Goal: Communication & Community: Answer question/provide support

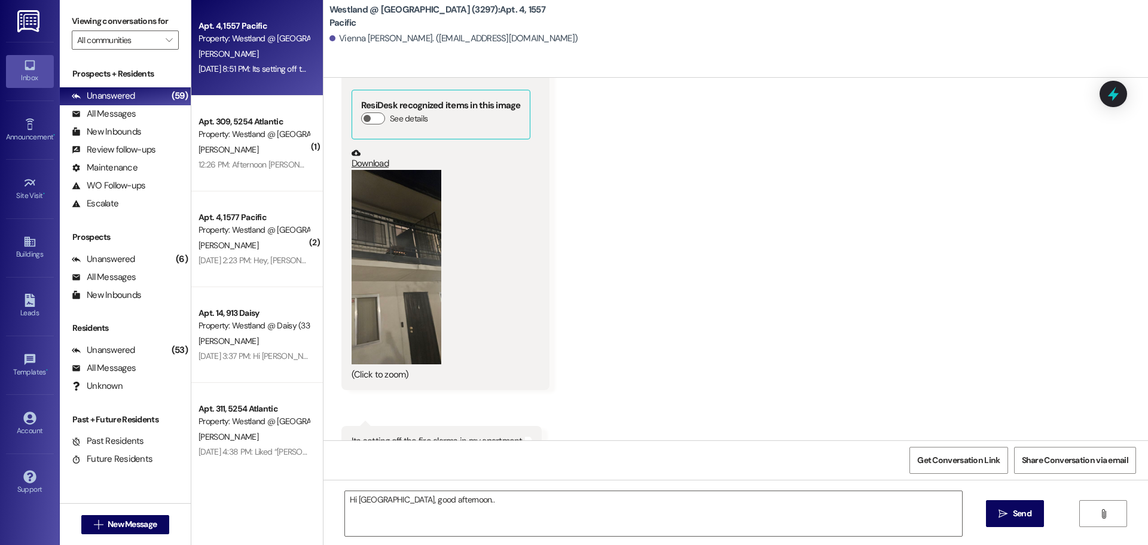
scroll to position [7864, 0]
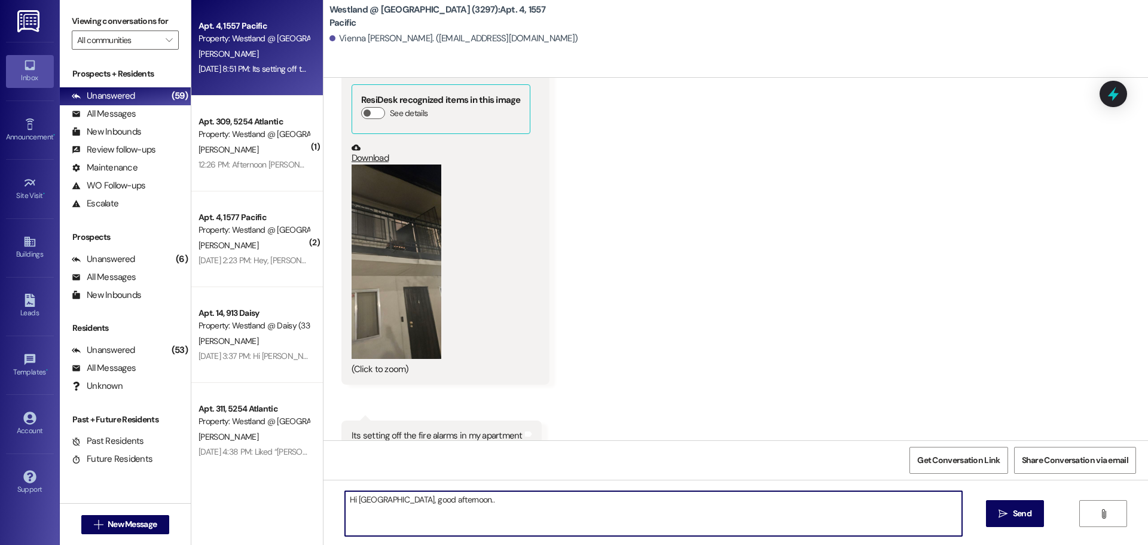
drag, startPoint x: 608, startPoint y: 526, endPoint x: 431, endPoint y: 497, distance: 179.4
click at [432, 496] on textarea "Hi Vienna, good afternoon.." at bounding box center [653, 513] width 617 height 45
drag, startPoint x: 350, startPoint y: 502, endPoint x: 475, endPoint y: 495, distance: 124.6
click at [486, 498] on textarea "Hi Vienna, good afternoon.." at bounding box center [653, 513] width 617 height 45
paste textarea "It’s Wendy — I hope all is well. Grill BBQ is not permitted on the property at …"
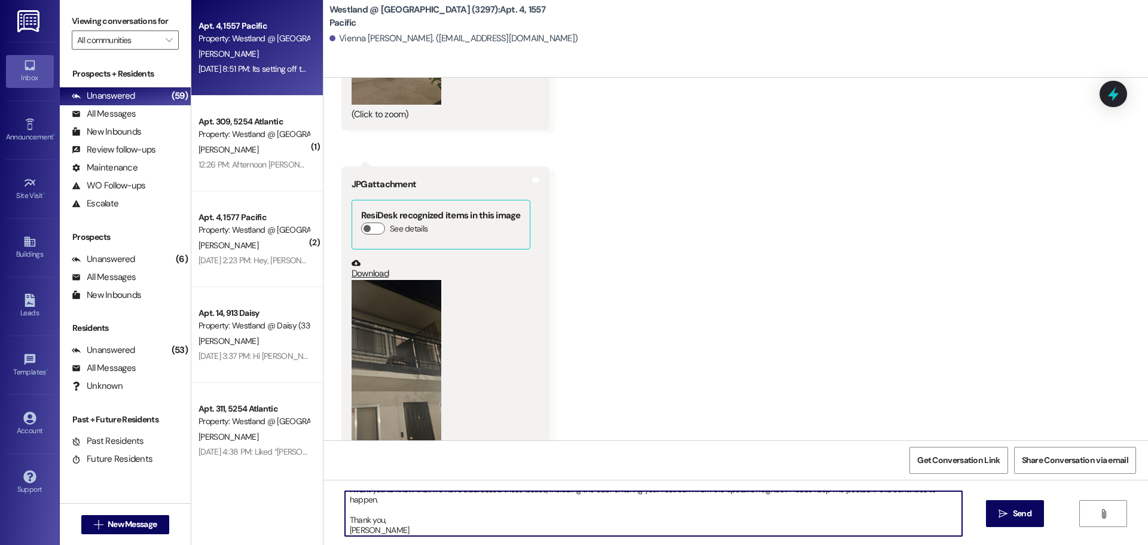
scroll to position [7735, 0]
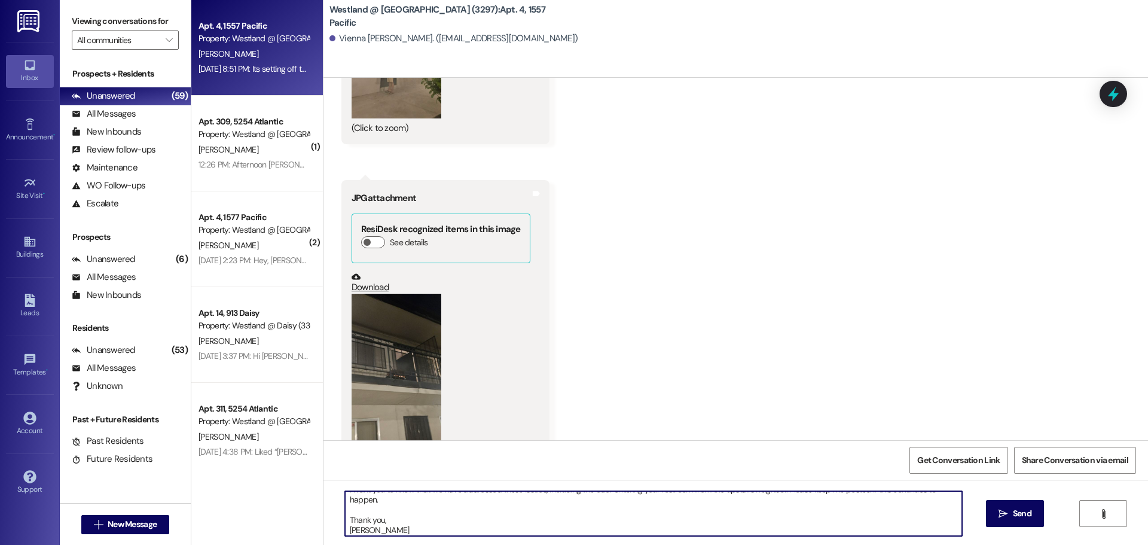
click at [446, 497] on textarea "Hi Vienna, good afternoon. It’s Wendy — I hope all is well. Grill BBQ is not pe…" at bounding box center [653, 513] width 617 height 45
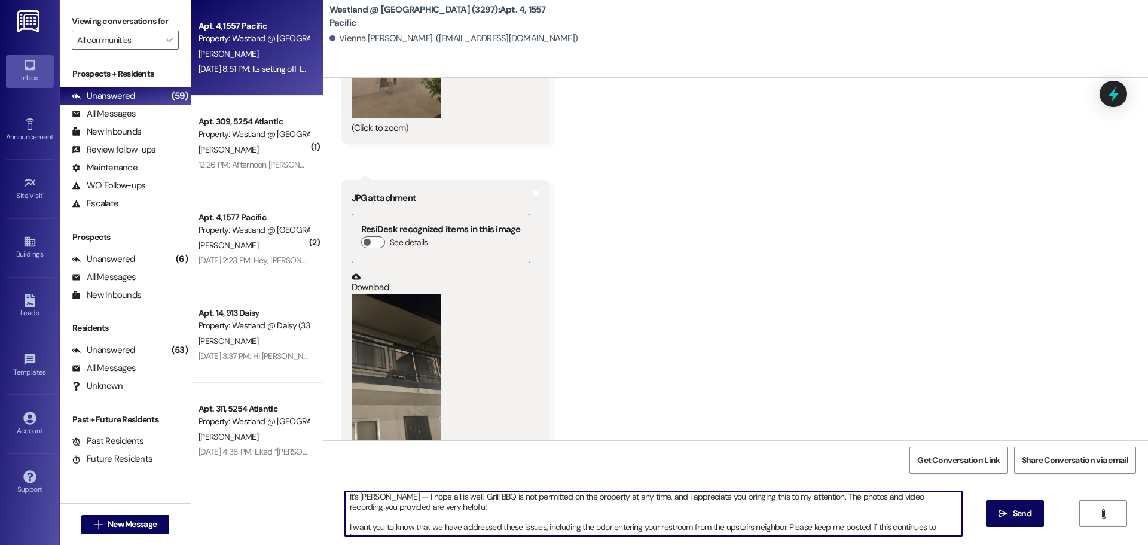
scroll to position [3, 0]
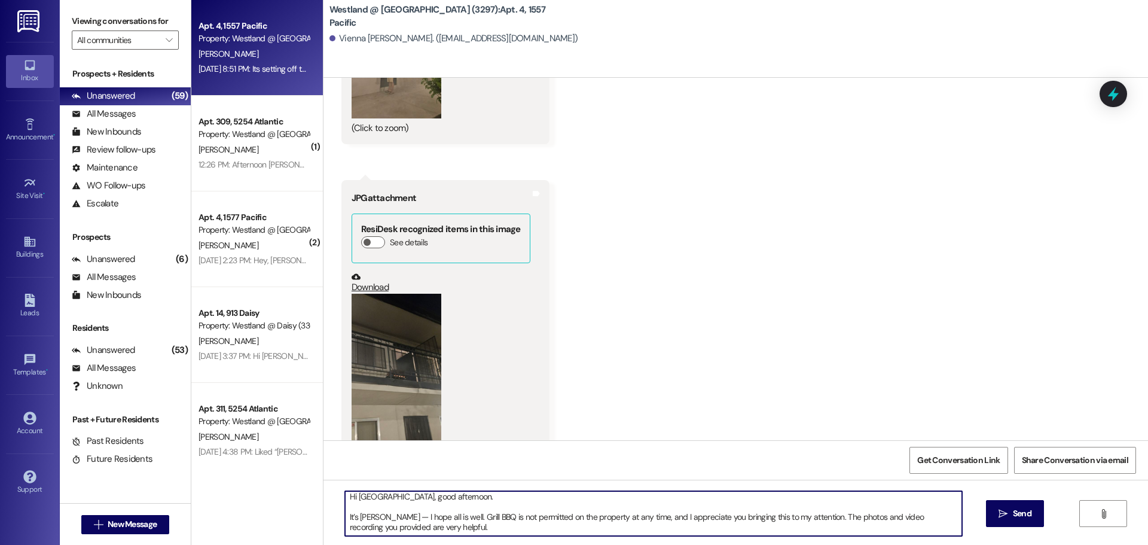
click at [394, 516] on textarea "Hi Vienna, good afternoon. It’s Wendy — I hope all is well. Grill BBQ is not pe…" at bounding box center [653, 513] width 617 height 45
type textarea "Hi Vienna, good afternoon. It’s Wendy. I hope all is well. Grill BBQ is not per…"
click at [584, 533] on textarea "Hi Vienna, good afternoon. It’s Wendy. I hope all is well. Grill BBQ is not per…" at bounding box center [653, 513] width 617 height 45
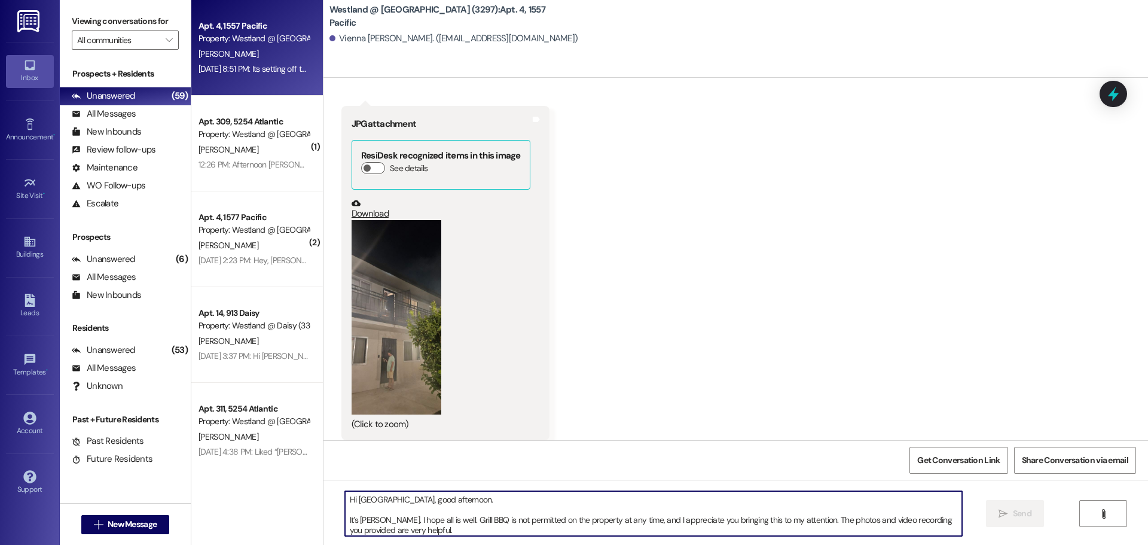
scroll to position [7467, 0]
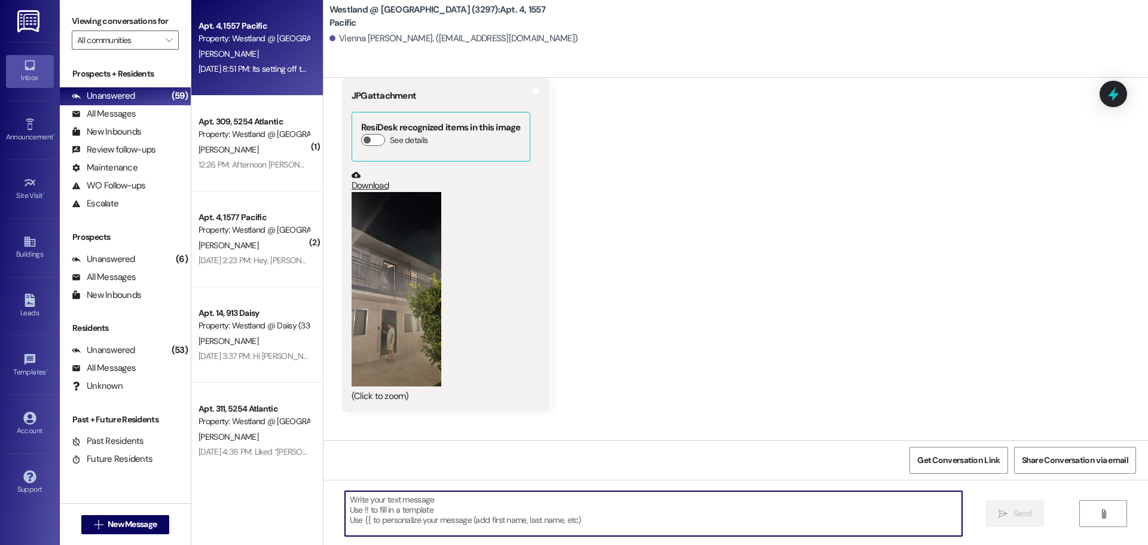
click at [385, 295] on button "Zoom image" at bounding box center [397, 289] width 90 height 194
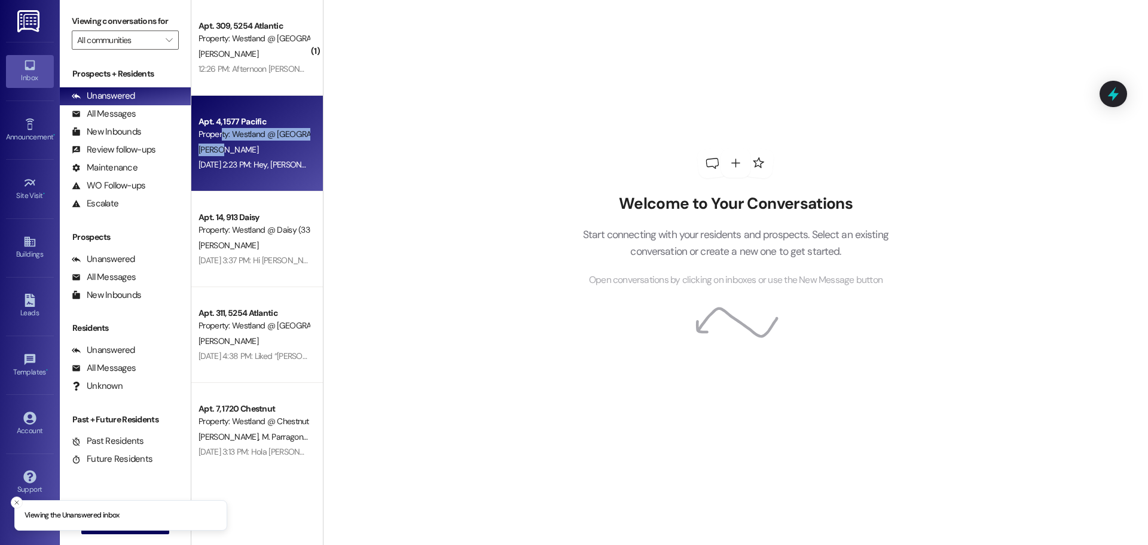
click at [220, 142] on div "[PERSON_NAME]" at bounding box center [253, 149] width 113 height 15
drag, startPoint x: 226, startPoint y: 147, endPoint x: 238, endPoint y: 148, distance: 12.0
click at [226, 148] on span "[PERSON_NAME]" at bounding box center [229, 149] width 60 height 11
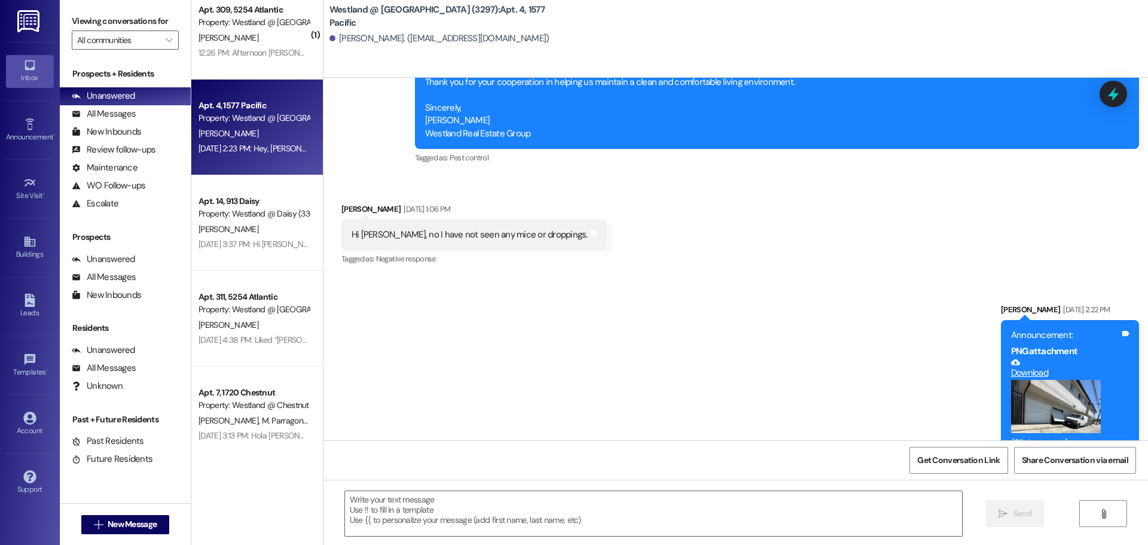
scroll to position [43, 0]
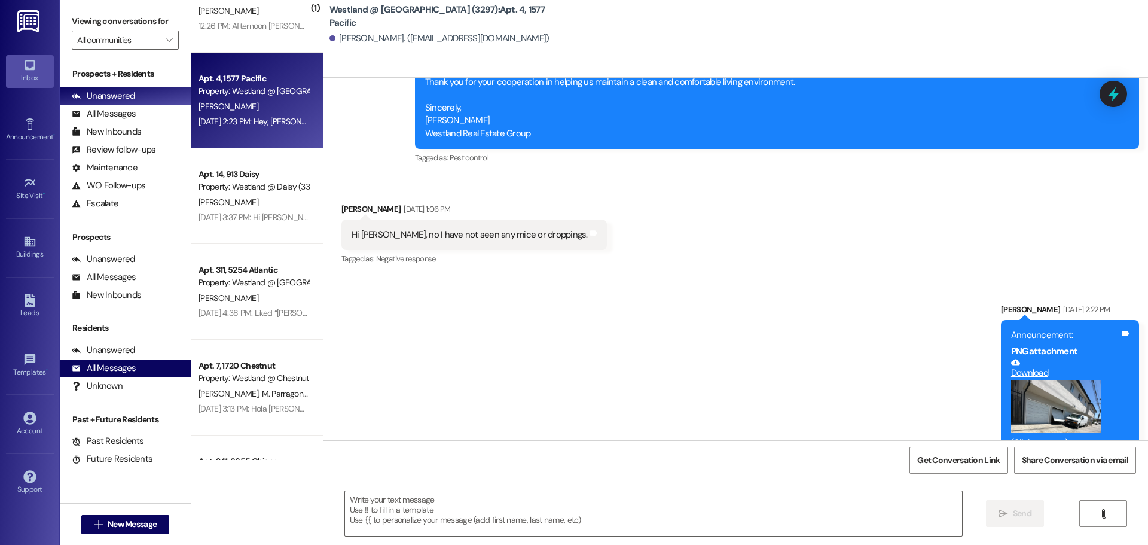
click at [120, 371] on div "All Messages" at bounding box center [104, 368] width 64 height 13
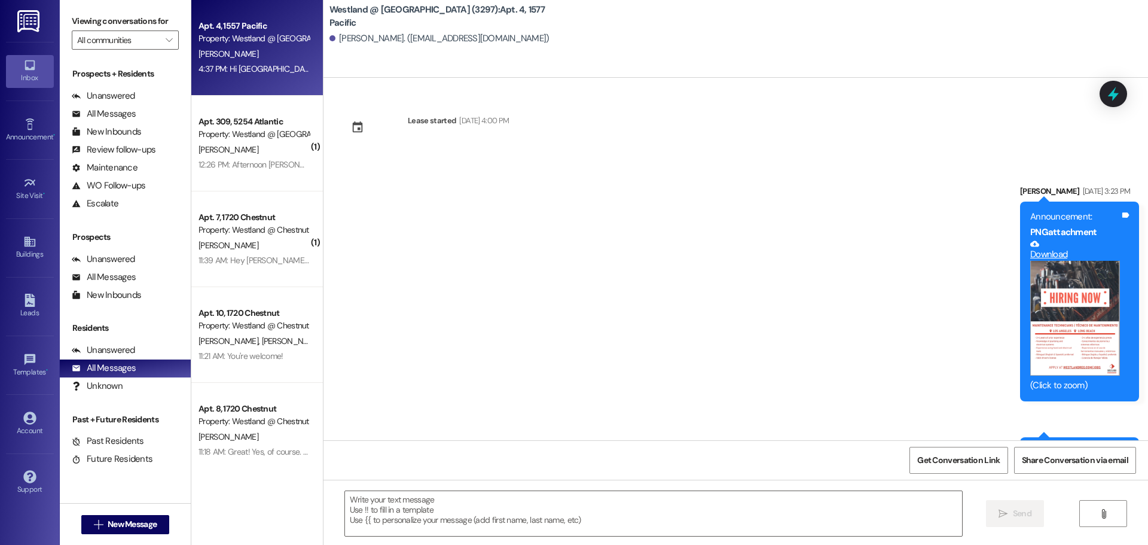
click at [219, 57] on div "[PERSON_NAME]" at bounding box center [253, 54] width 113 height 15
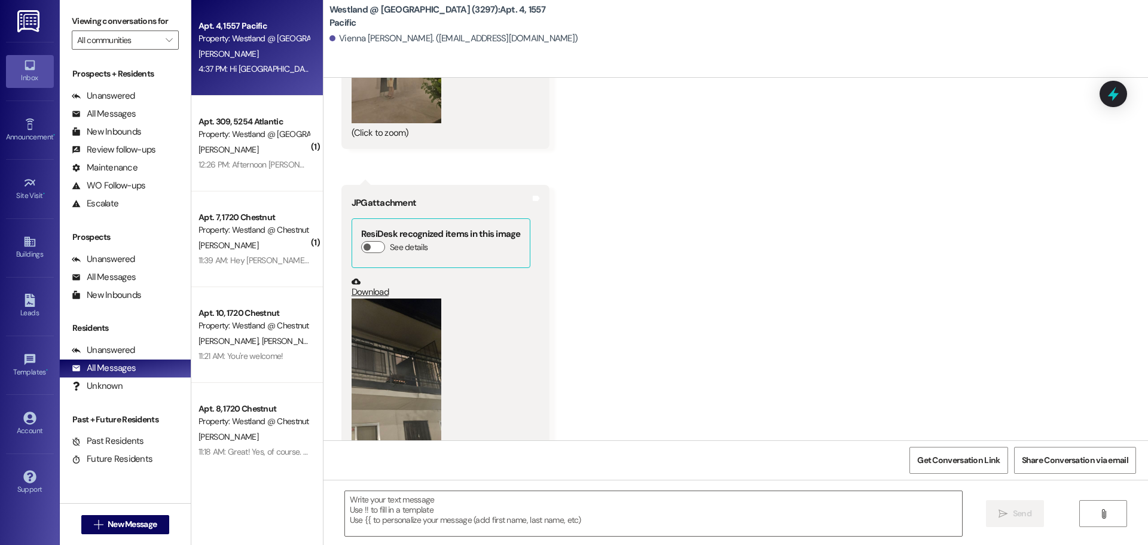
scroll to position [7702, 0]
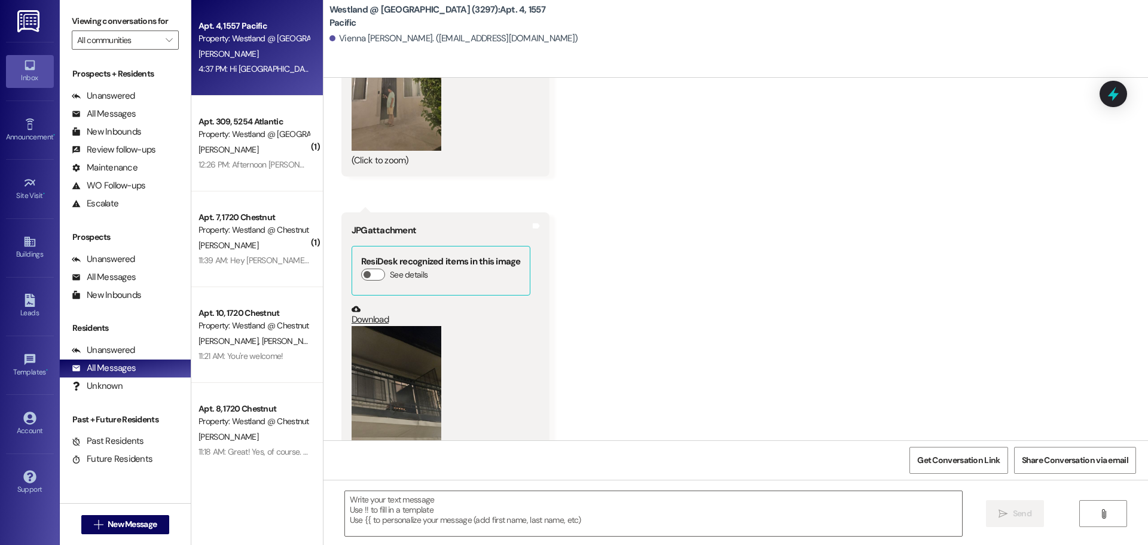
click at [379, 374] on button "Zoom image" at bounding box center [397, 423] width 90 height 194
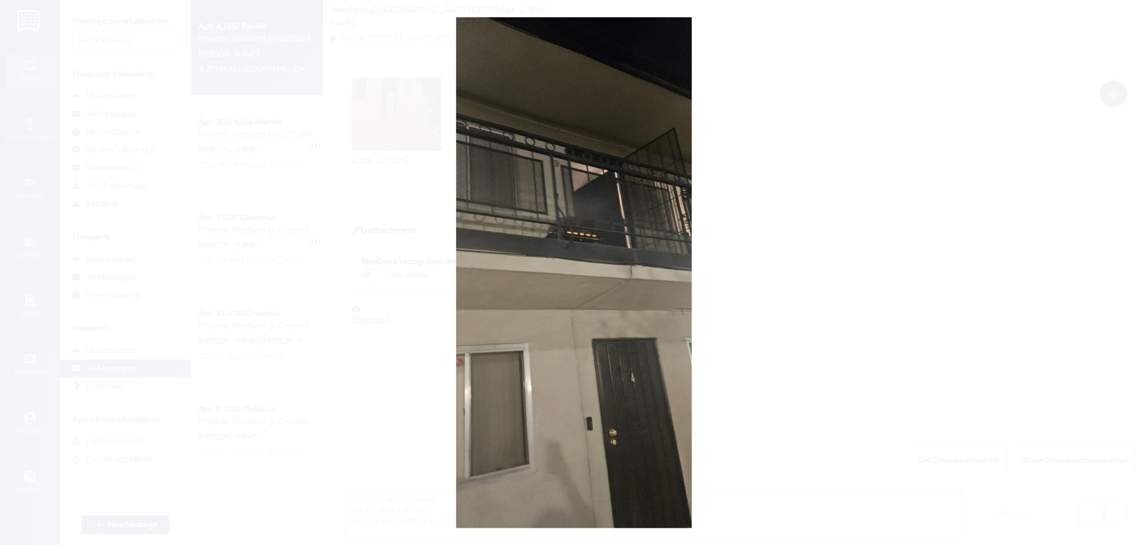
drag, startPoint x: 828, startPoint y: 355, endPoint x: 399, endPoint y: 241, distance: 443.6
click at [828, 355] on button "Unzoom image" at bounding box center [574, 272] width 1148 height 545
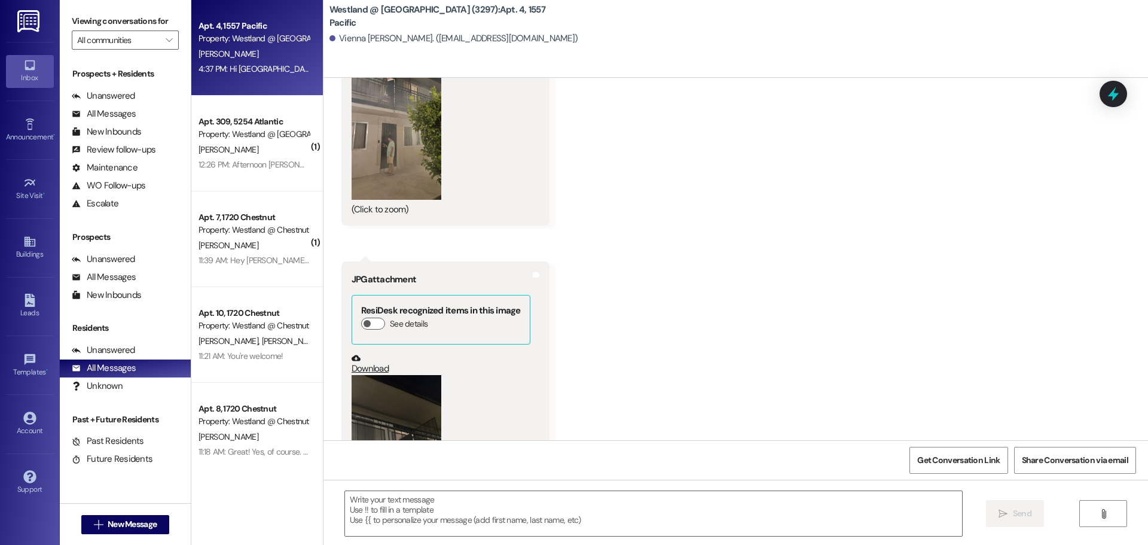
scroll to position [7638, 0]
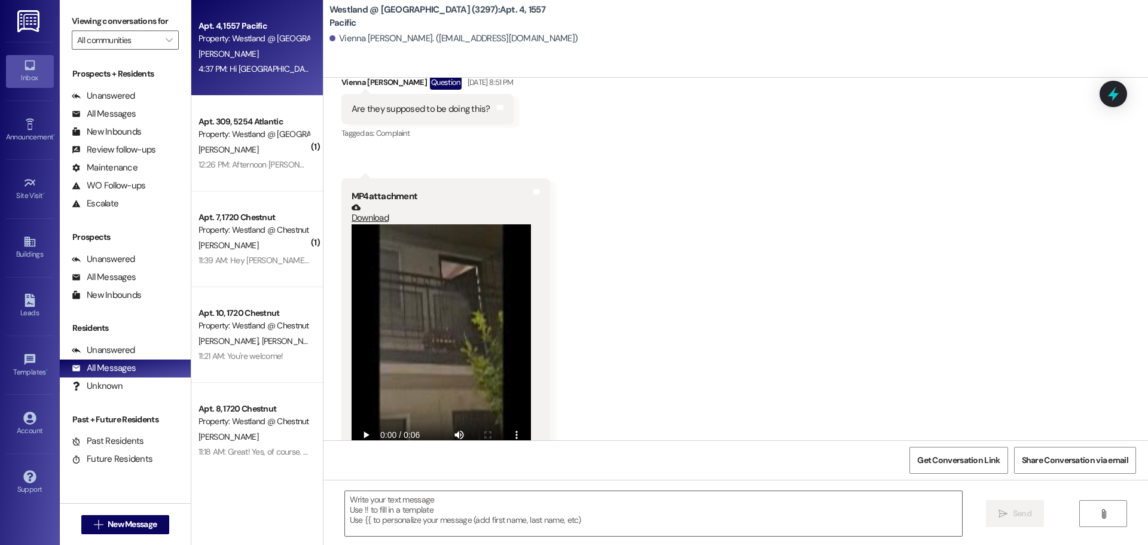
scroll to position [7064, 0]
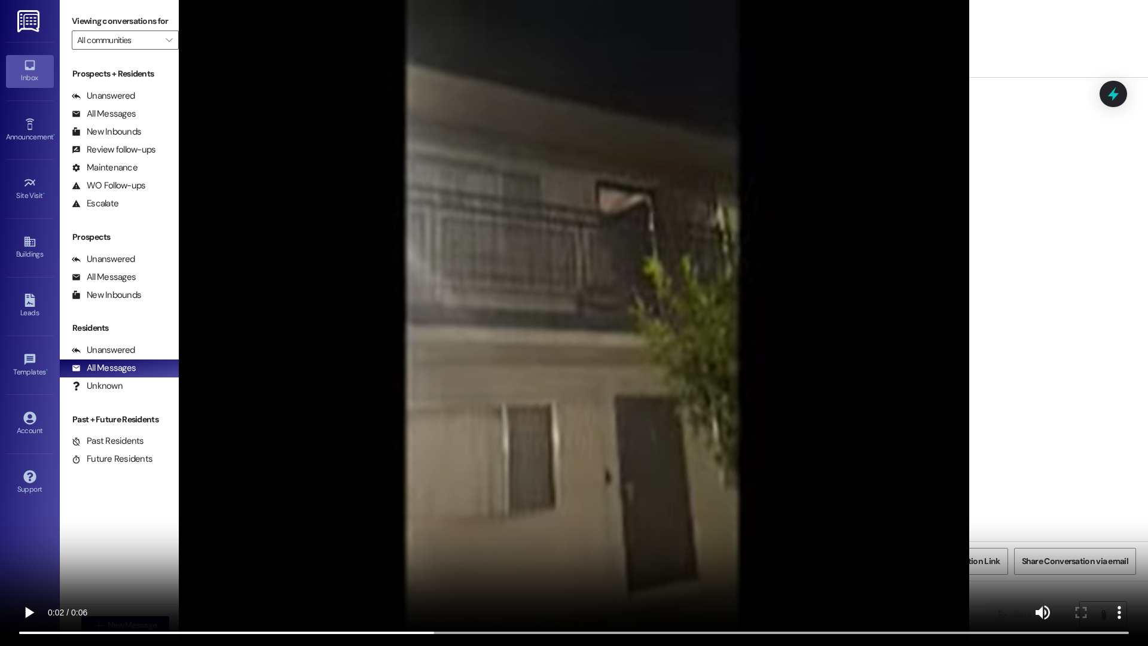
click at [1087, 135] on video at bounding box center [574, 323] width 1148 height 646
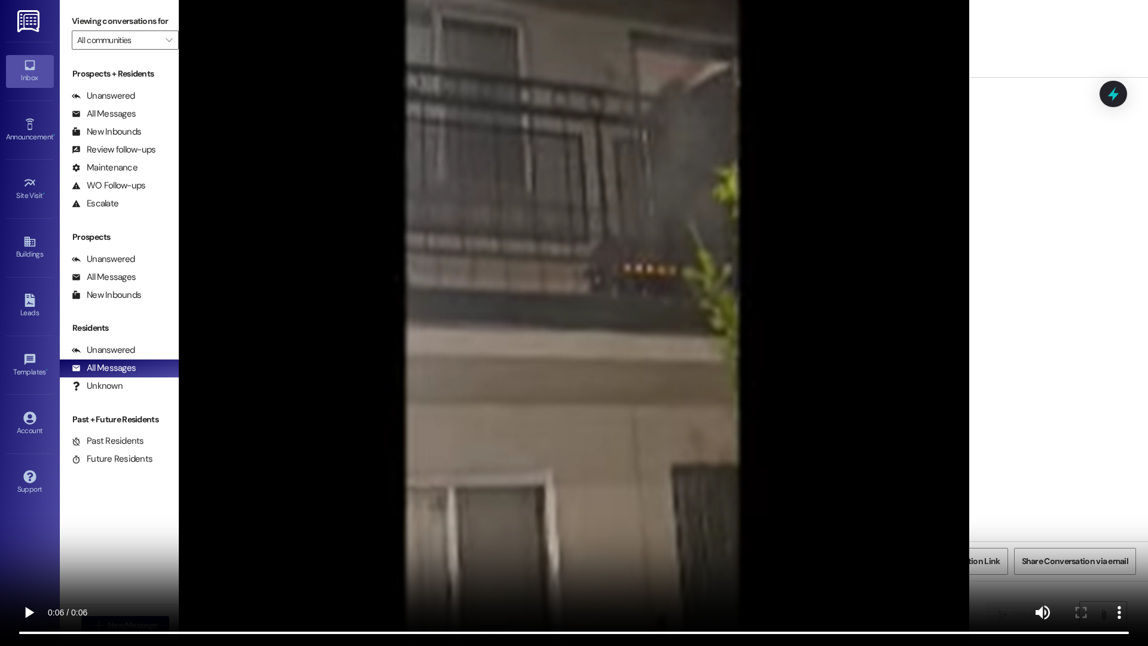
click at [689, 1] on video at bounding box center [574, 323] width 1148 height 646
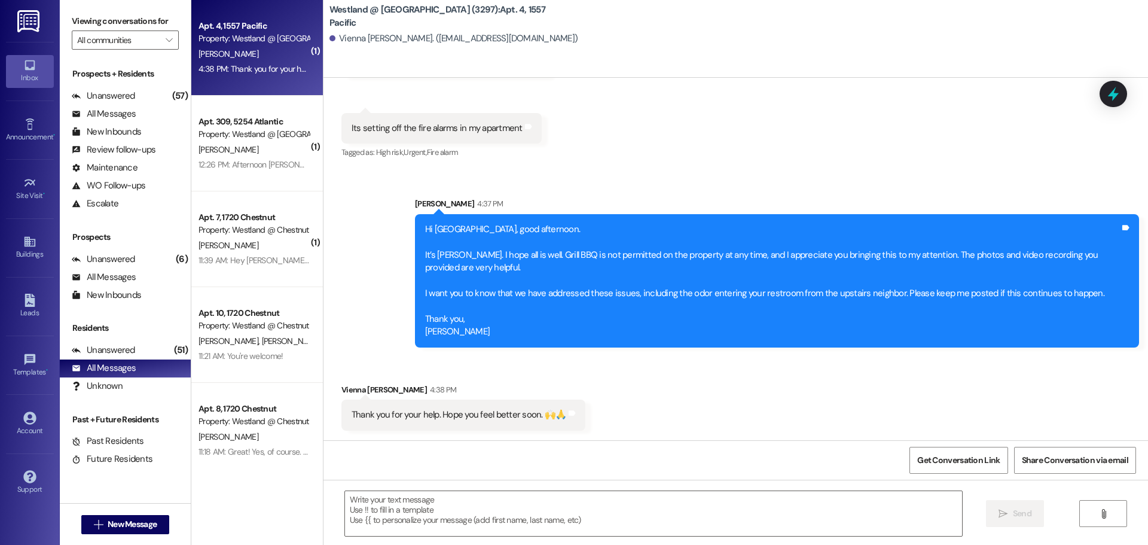
scroll to position [8132, 0]
drag, startPoint x: 461, startPoint y: 529, endPoint x: 455, endPoint y: 523, distance: 8.9
click at [455, 523] on textarea at bounding box center [653, 513] width 617 height 45
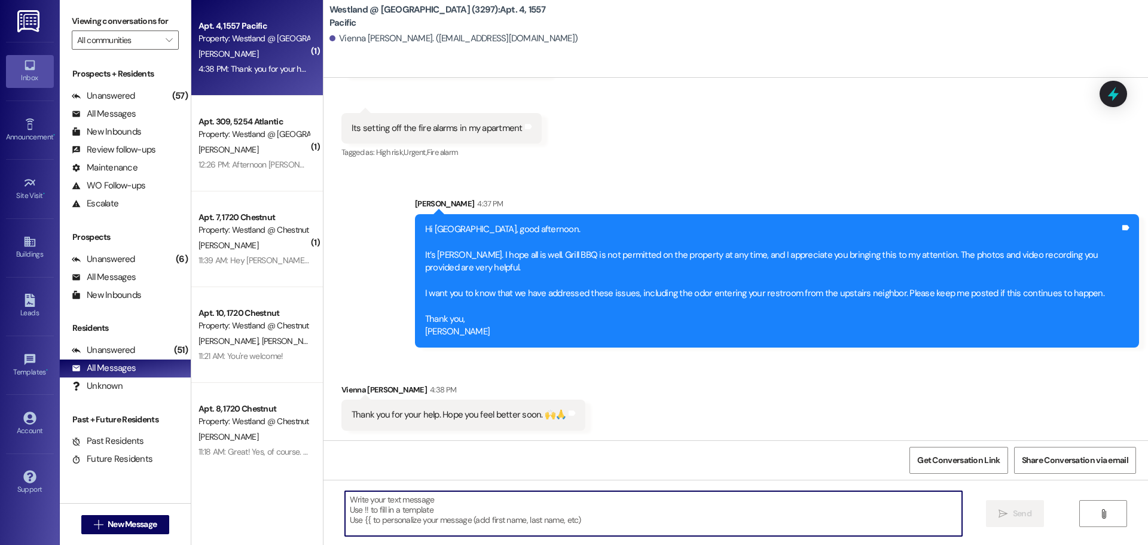
drag, startPoint x: 428, startPoint y: 492, endPoint x: 444, endPoint y: 508, distance: 22.4
click at [428, 493] on textarea at bounding box center [653, 513] width 617 height 45
type textarea "You're welcome. Likewise!"
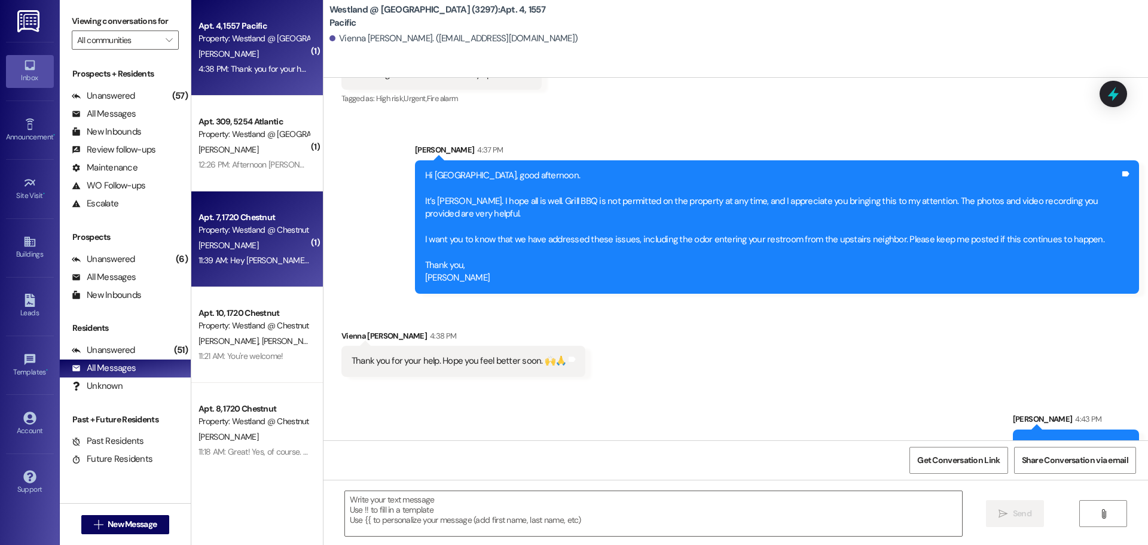
click at [249, 254] on div "11:39 AM: Hey Wendy, keys are in the unit on the counter ! 11:39 AM: Hey Wendy,…" at bounding box center [253, 260] width 113 height 15
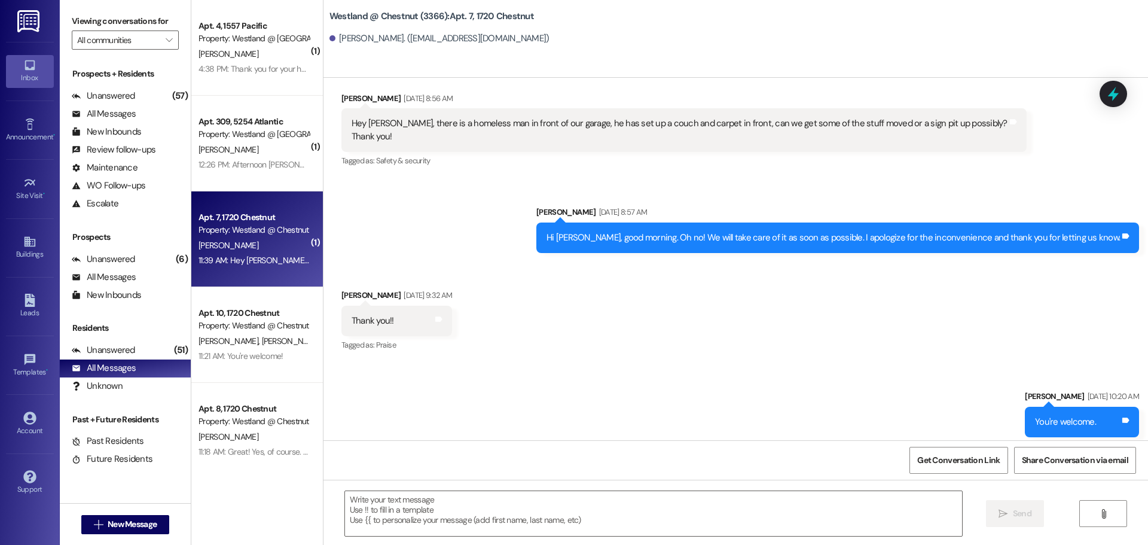
scroll to position [11710, 0]
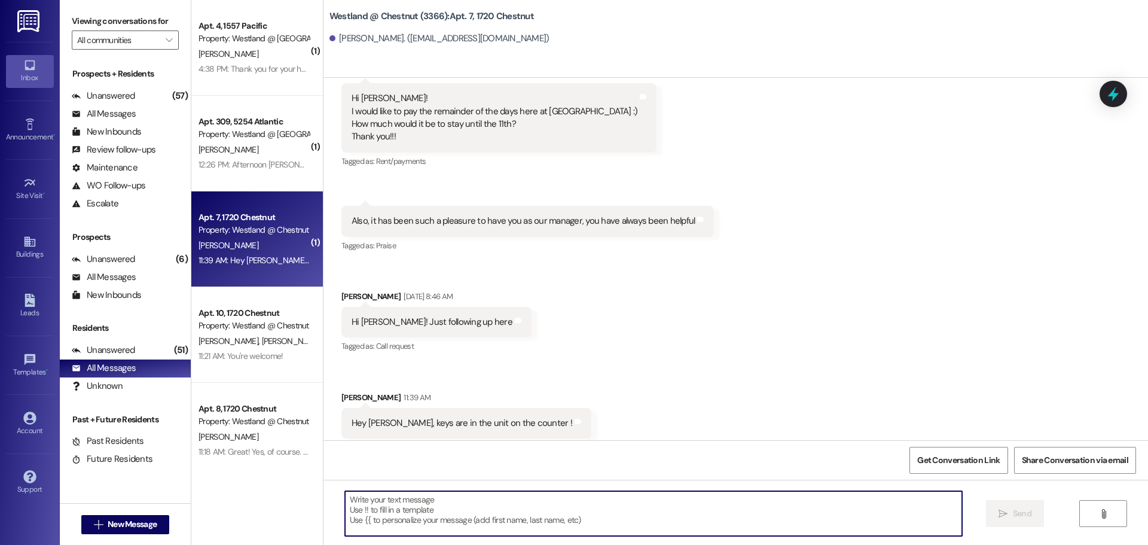
click at [449, 527] on textarea at bounding box center [653, 513] width 617 height 45
click at [426, 505] on textarea at bounding box center [653, 513] width 617 height 45
click at [441, 508] on textarea "Hi Gerardo," at bounding box center [653, 513] width 617 height 45
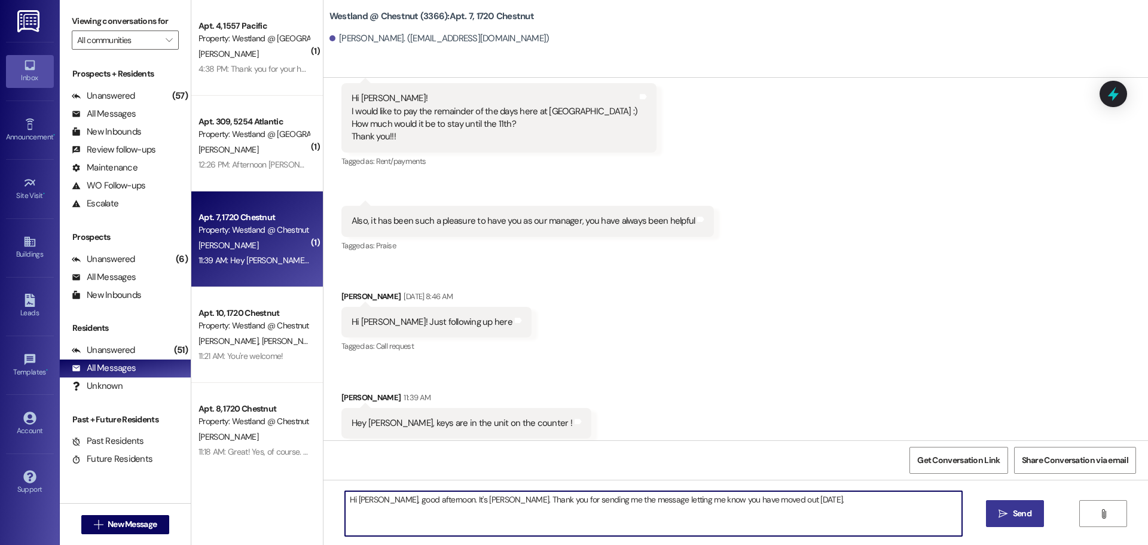
type textarea "Hi Gerardo, good afternoon. It's Wendy. Thank you for sending me the message le…"
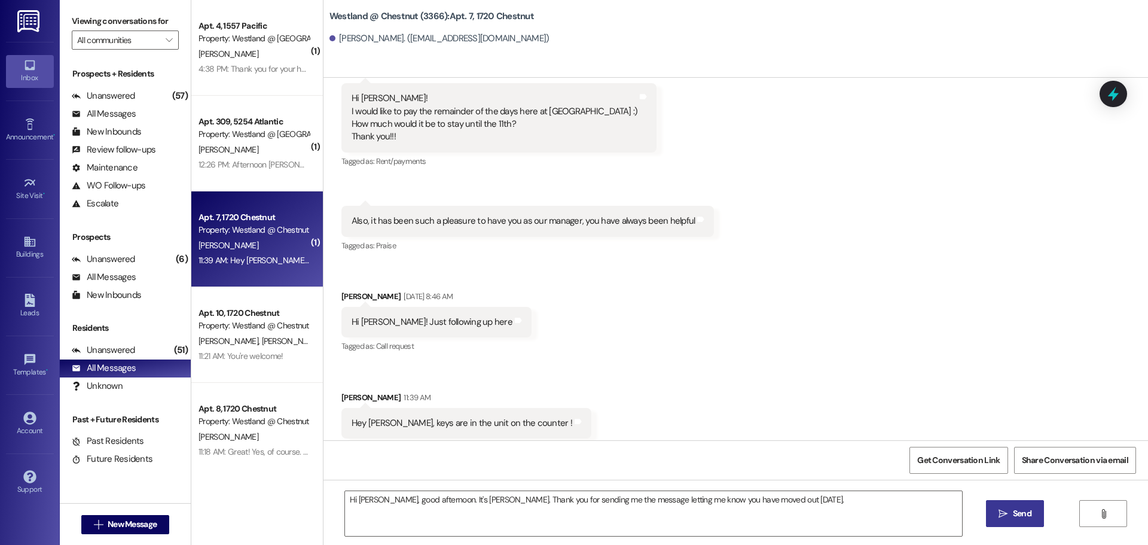
click at [1013, 516] on span "Send" at bounding box center [1022, 513] width 19 height 13
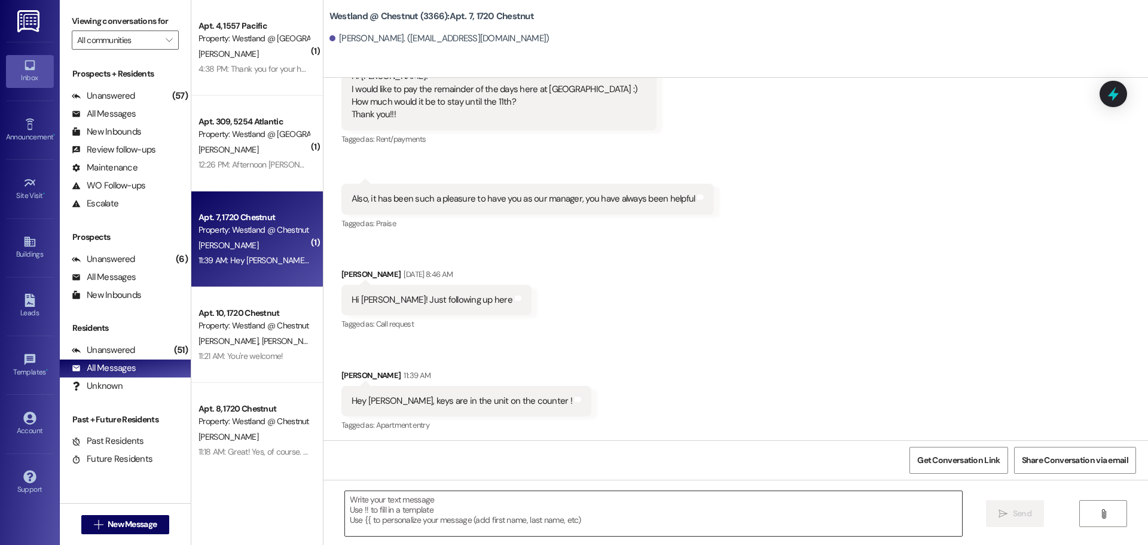
scroll to position [11731, 0]
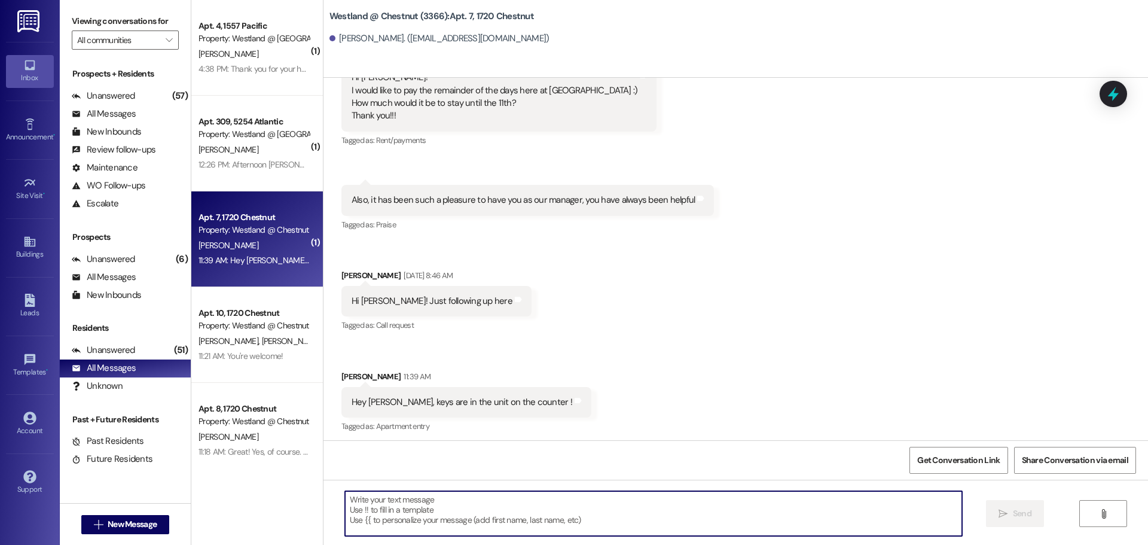
click at [539, 529] on textarea at bounding box center [653, 513] width 617 height 45
type textarea "Was today the last day?"
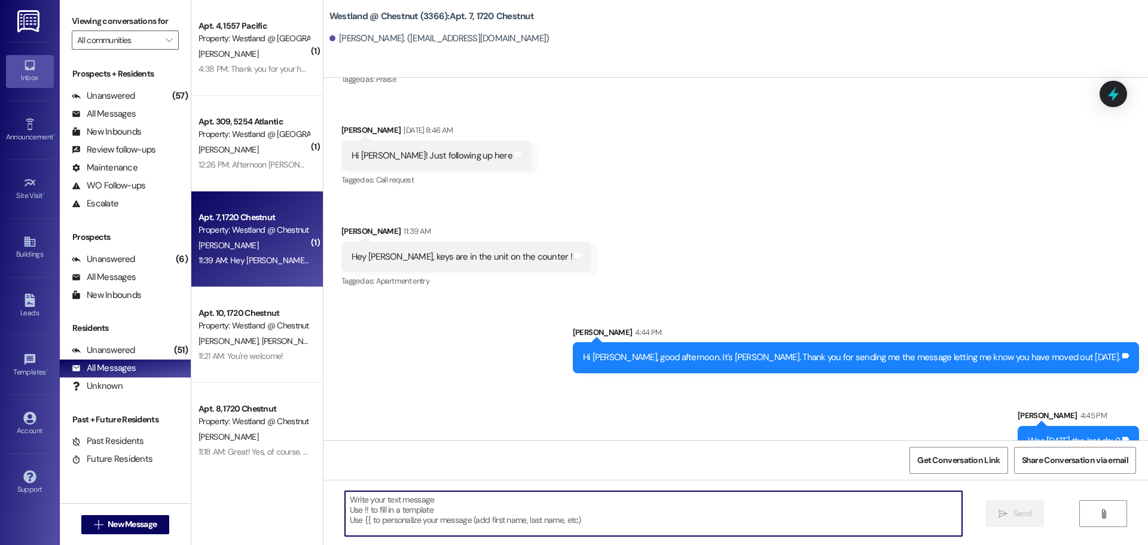
scroll to position [11960, 0]
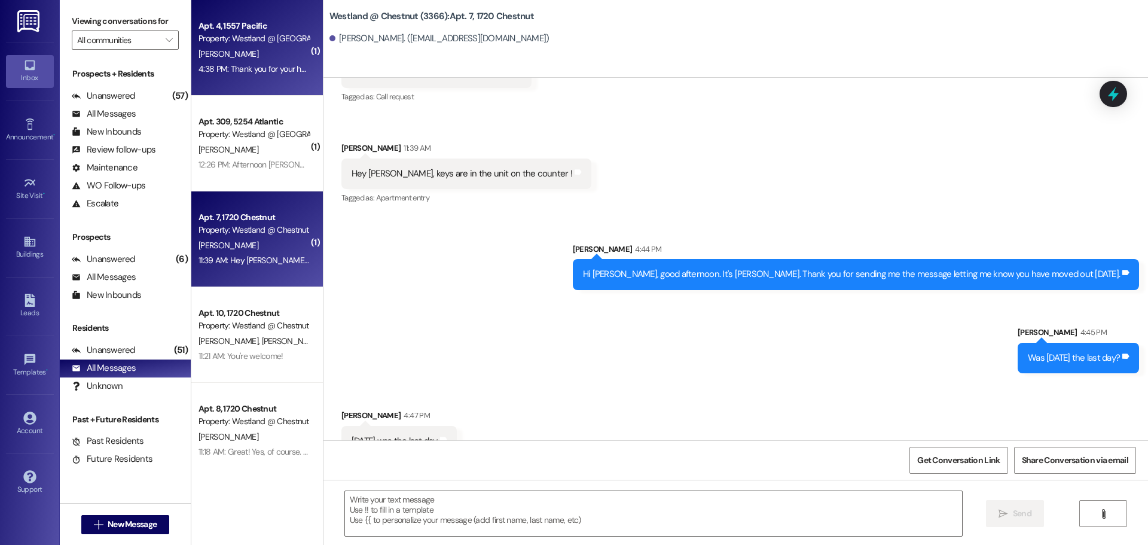
click at [273, 69] on div "4:38 PM: Thank you for your help. Hope you feel better soon. 🙌🙏 4:38 PM: Thank …" at bounding box center [314, 68] width 230 height 11
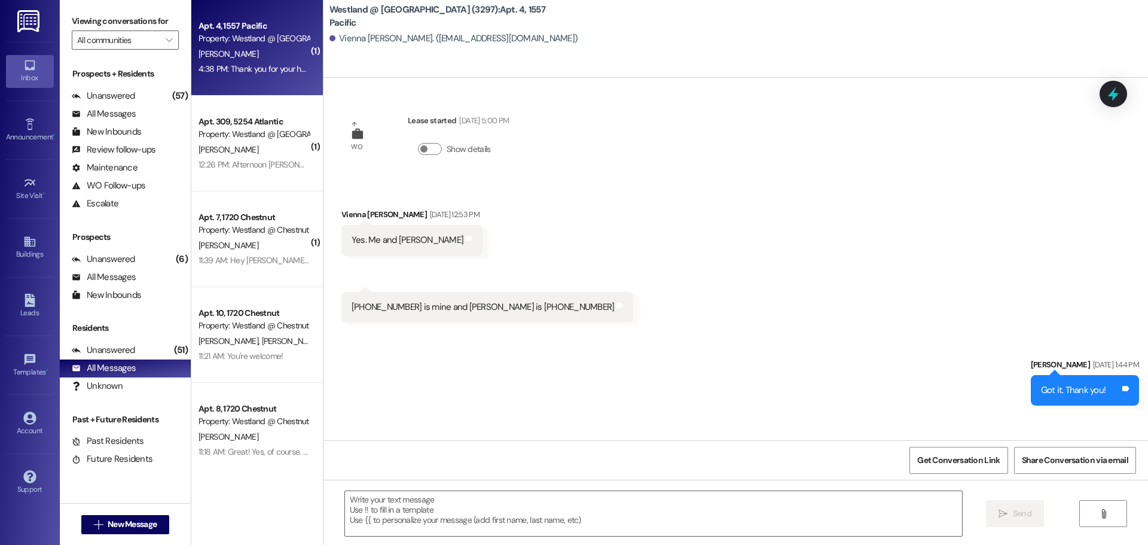
scroll to position [8233, 0]
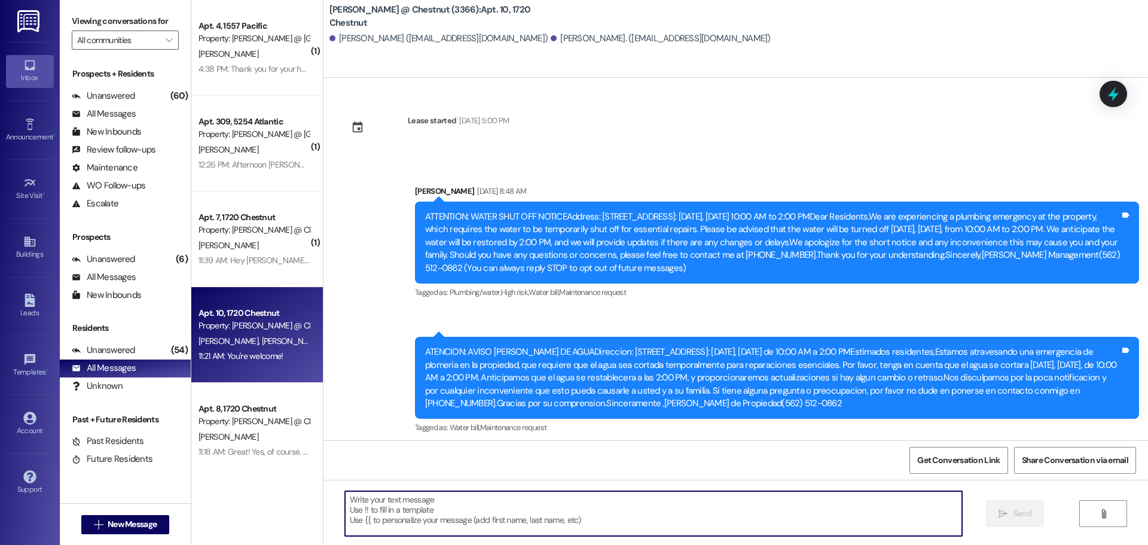
scroll to position [4376, 0]
